Goal: Information Seeking & Learning: Learn about a topic

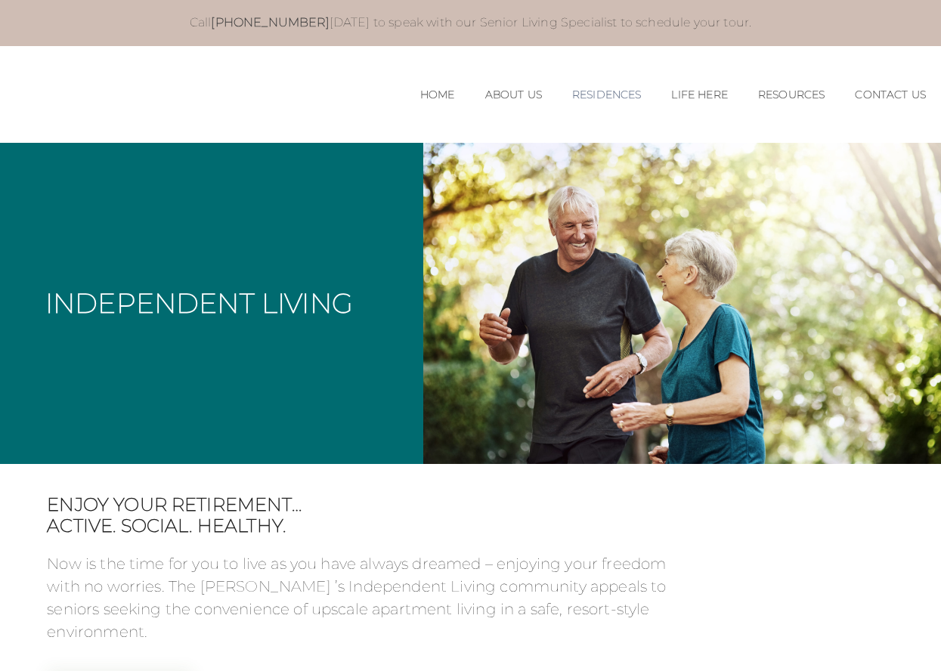
click at [606, 94] on link "Residences" at bounding box center [607, 94] width 70 height 13
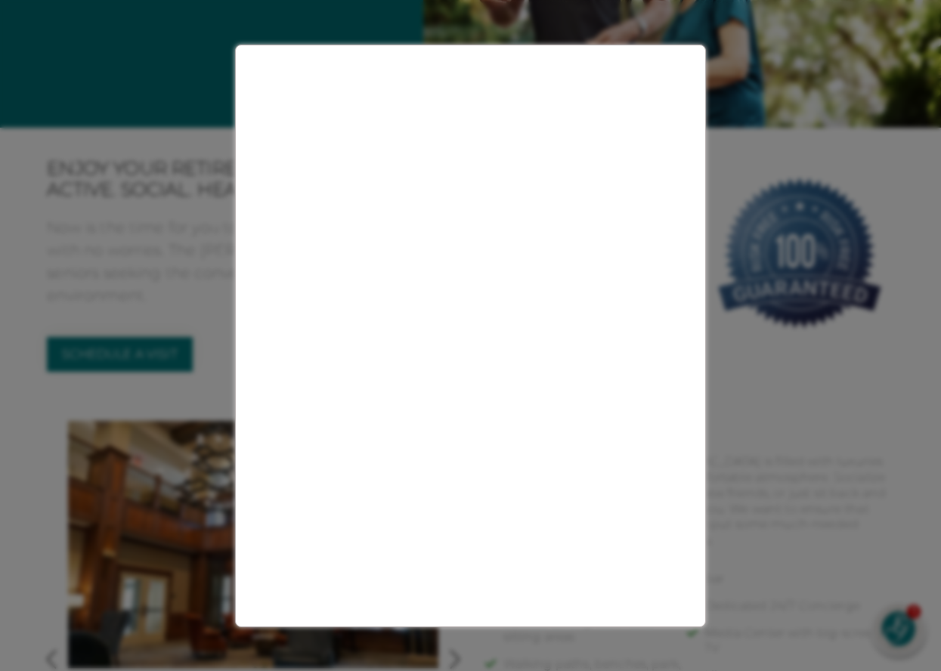
scroll to position [350, 0]
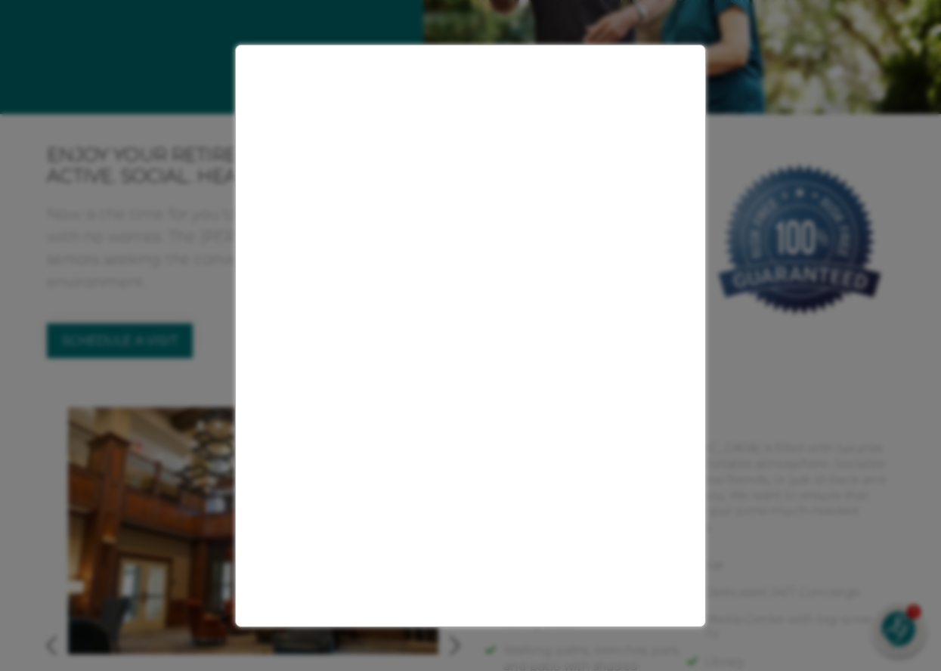
drag, startPoint x: 942, startPoint y: 99, endPoint x: 926, endPoint y: 159, distance: 62.7
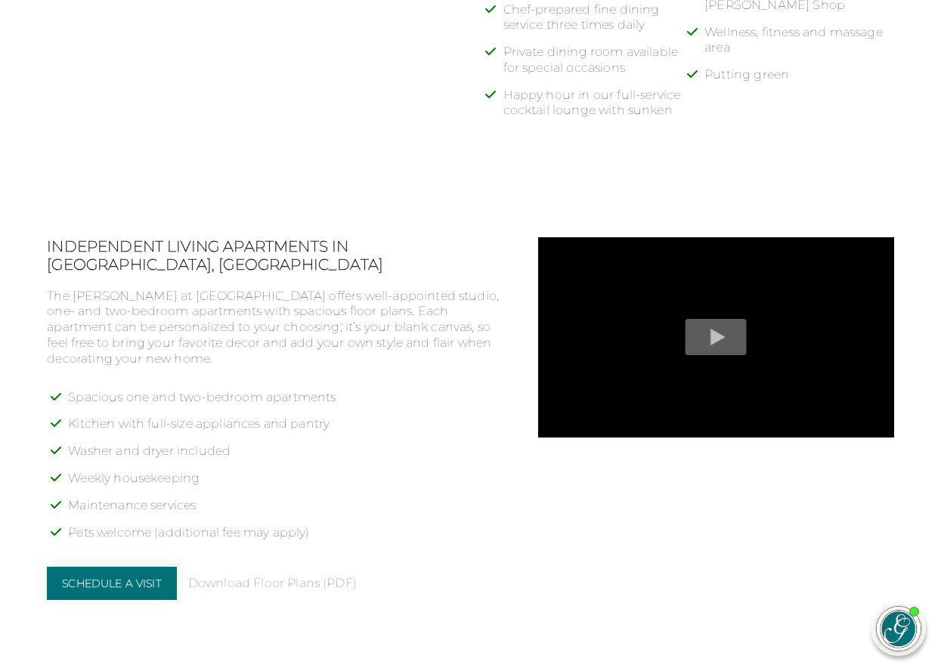
scroll to position [1082, 0]
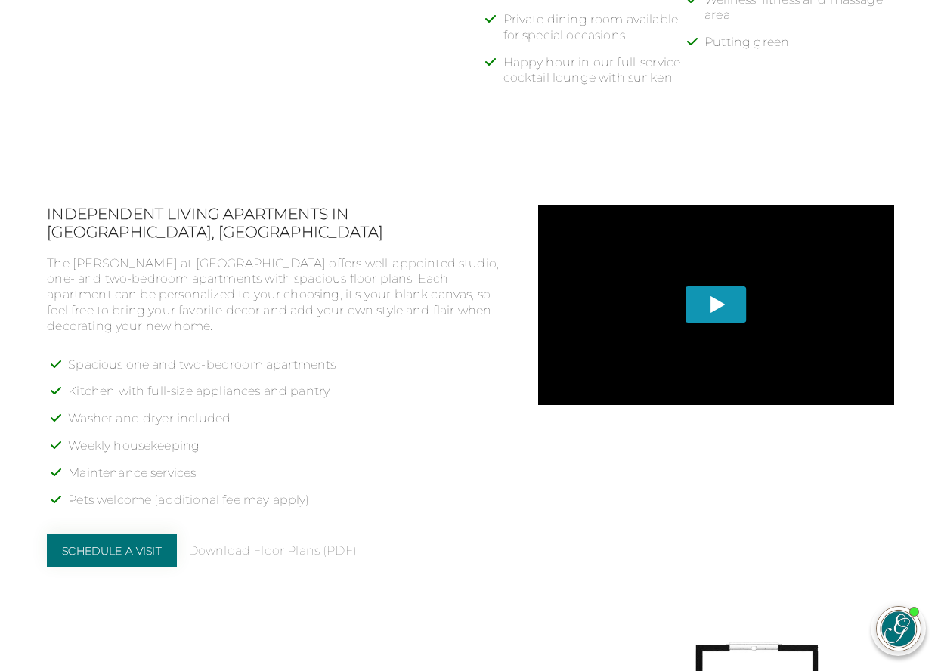
click at [716, 292] on span "Play" at bounding box center [715, 304] width 61 height 36
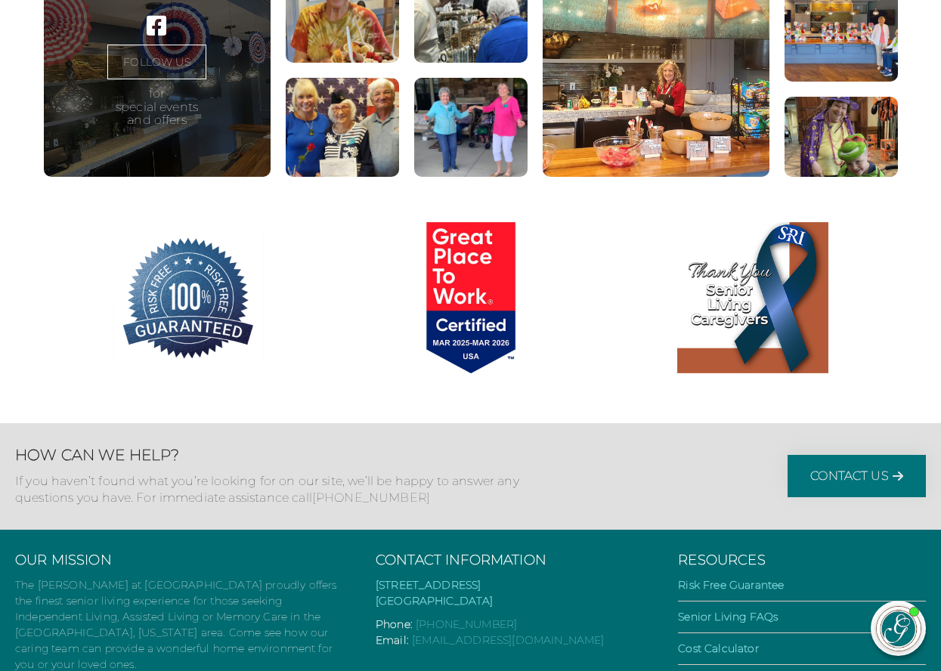
scroll to position [2744, 0]
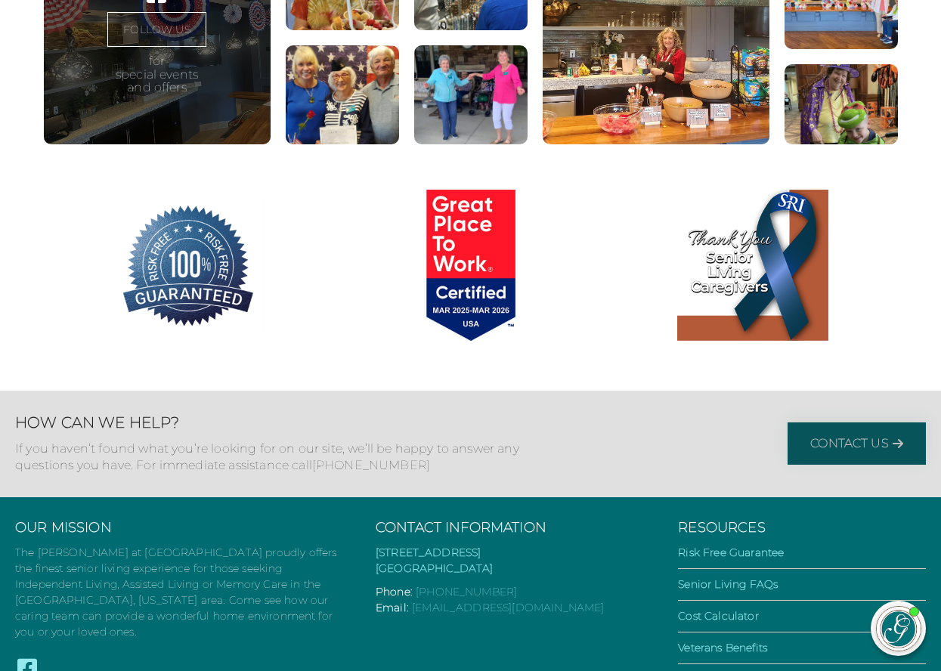
click at [842, 435] on link "Contact Us" at bounding box center [856, 443] width 138 height 42
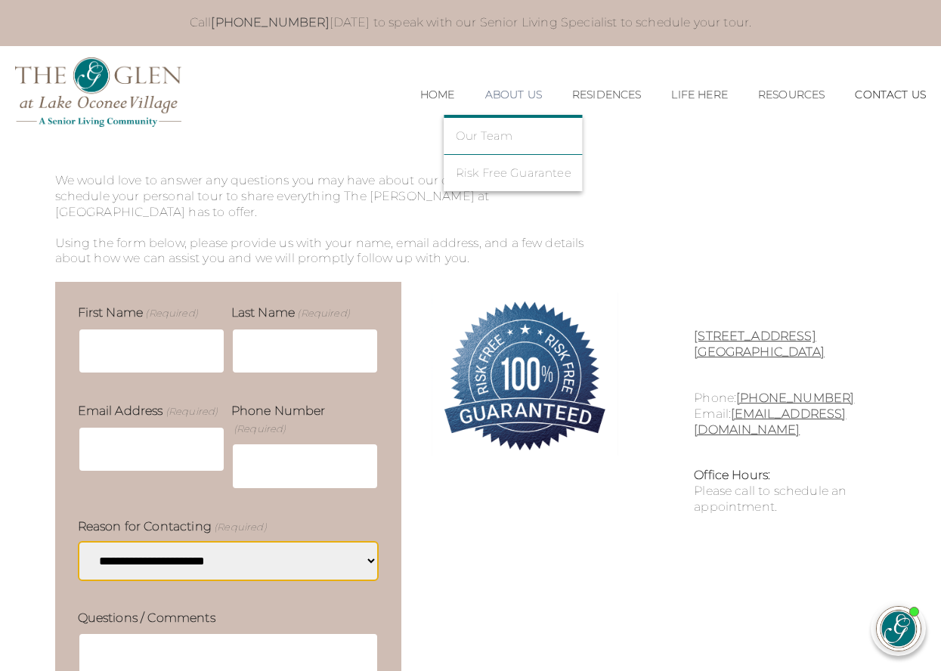
click at [509, 92] on link "About Us" at bounding box center [513, 94] width 57 height 13
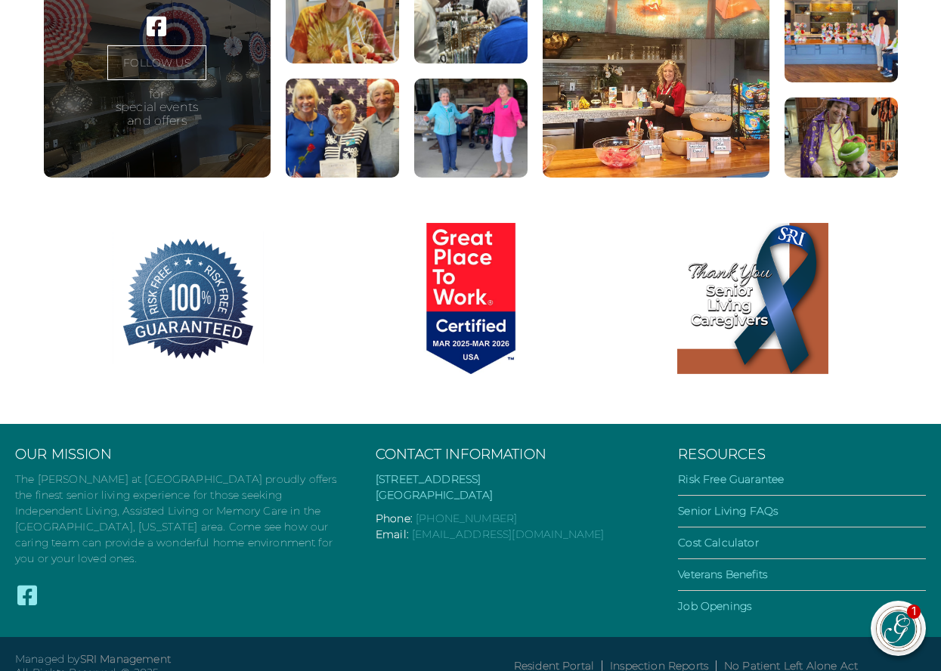
scroll to position [967, 0]
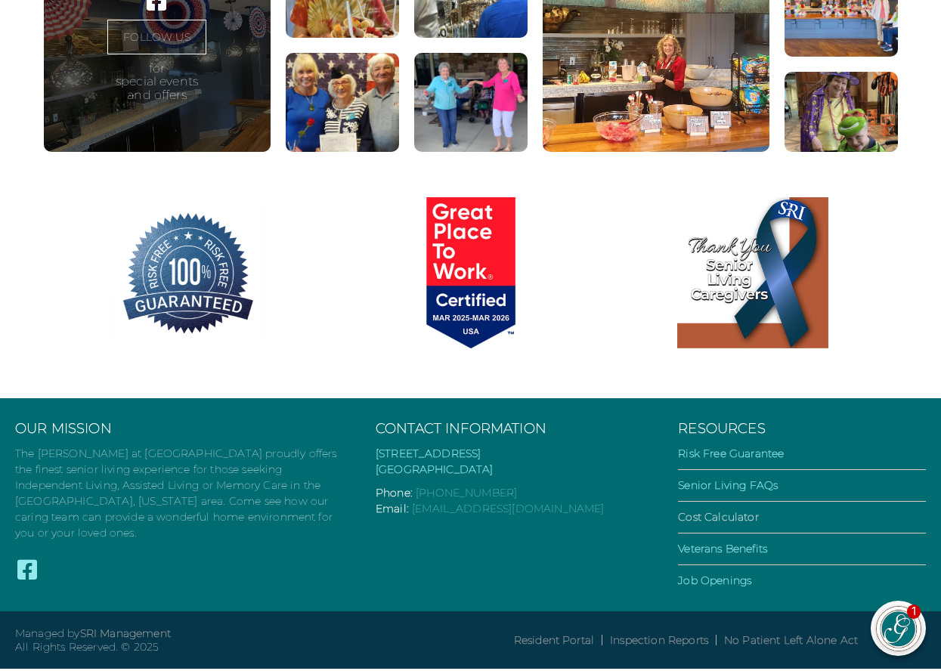
click at [710, 524] on link "Cost Calculator" at bounding box center [718, 517] width 80 height 14
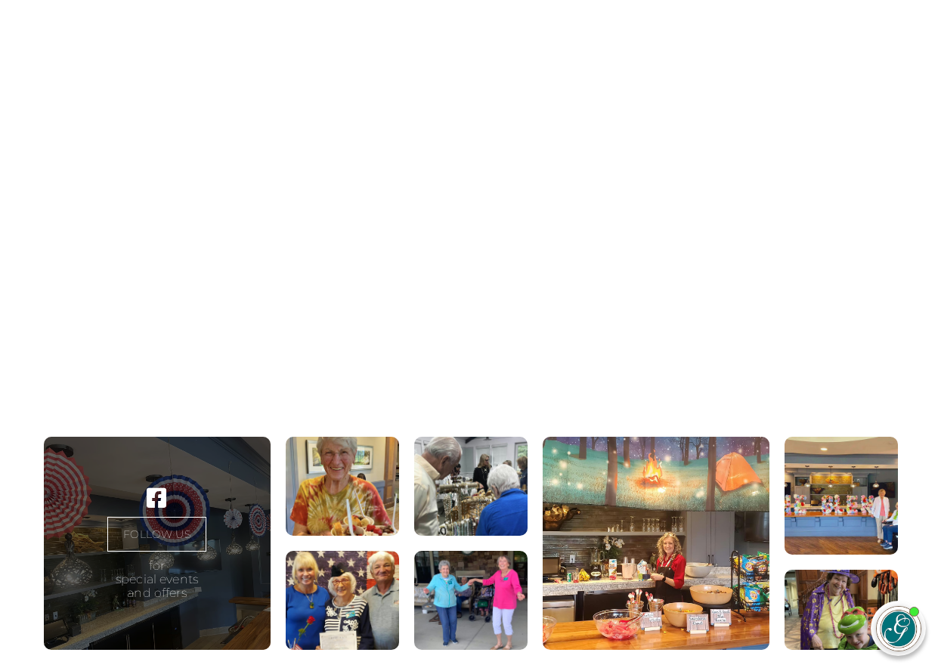
scroll to position [1491, 0]
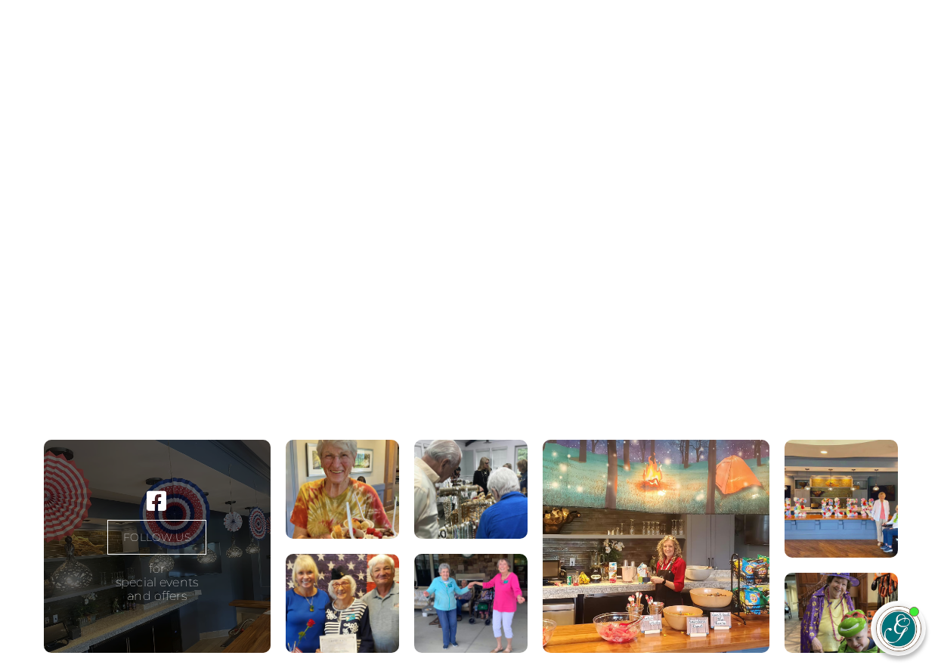
click at [154, 551] on link "FOLLOW US" at bounding box center [156, 537] width 98 height 35
